Goal: Navigation & Orientation: Find specific page/section

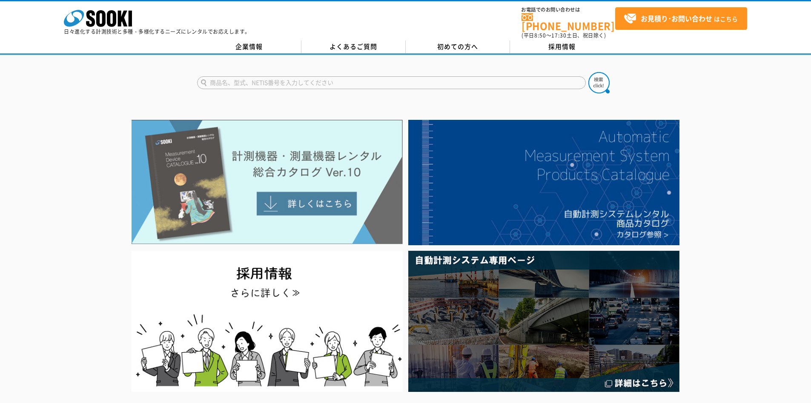
click at [289, 196] on img at bounding box center [267, 182] width 271 height 124
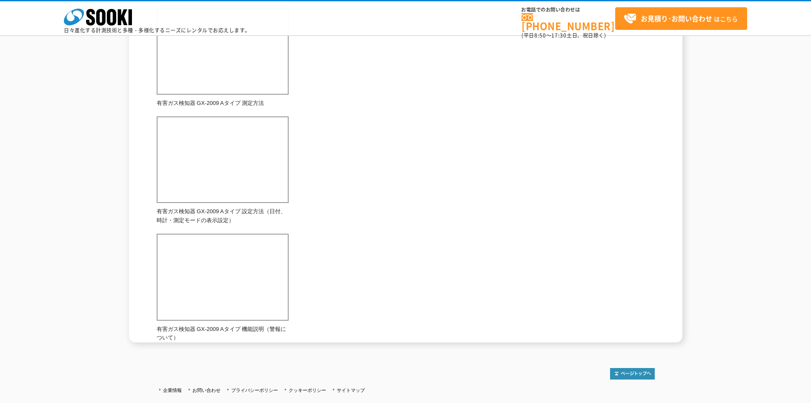
scroll to position [447, 0]
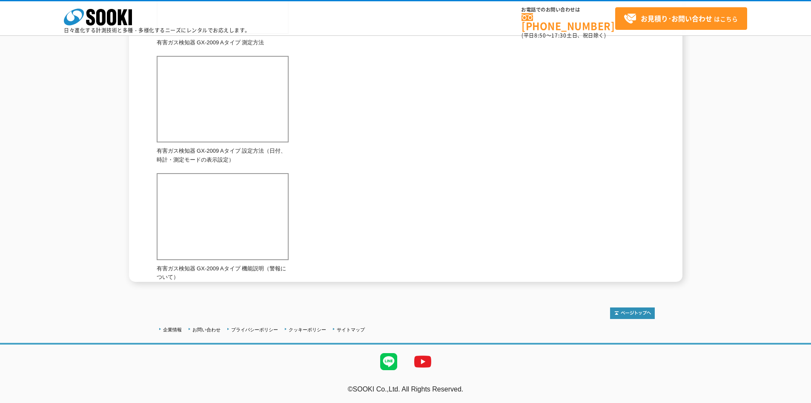
drag, startPoint x: 322, startPoint y: 136, endPoint x: 330, endPoint y: 132, distance: 9.1
